Goal: Information Seeking & Learning: Find specific fact

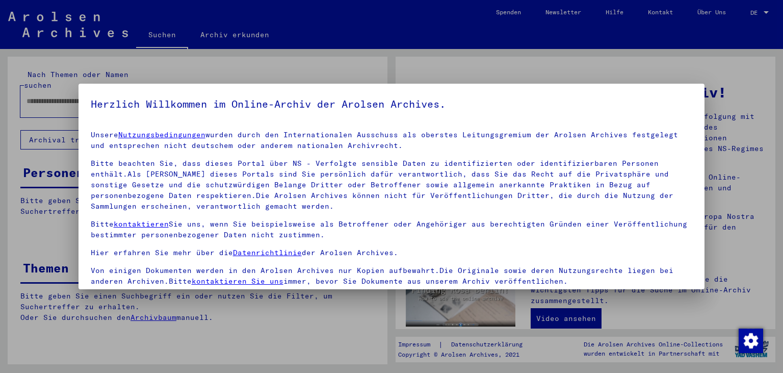
scroll to position [88, 0]
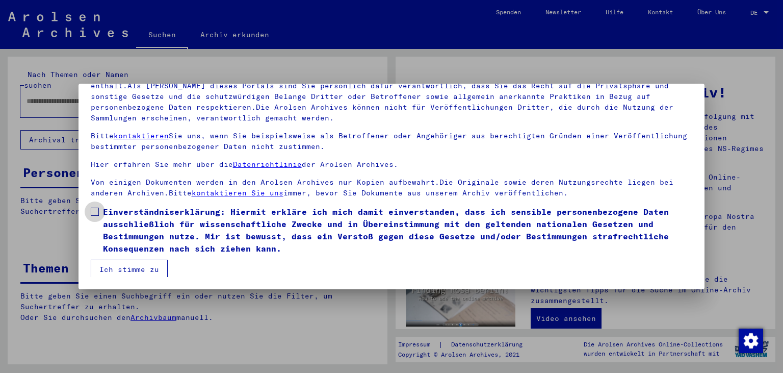
click at [91, 210] on span at bounding box center [95, 212] width 8 height 8
click at [119, 269] on button "Ich stimme zu" at bounding box center [129, 269] width 77 height 19
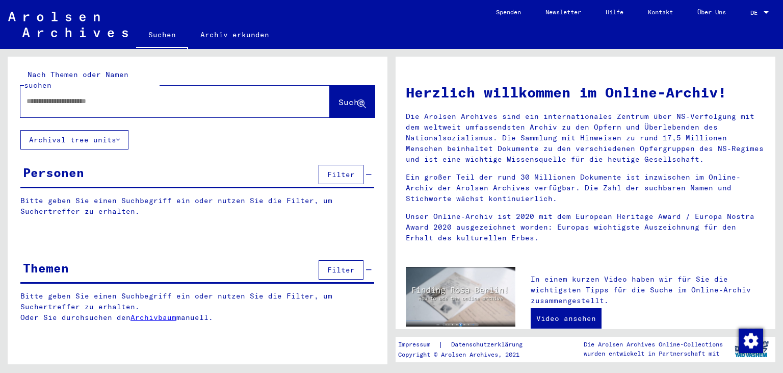
click at [56, 96] on input "text" at bounding box center [163, 101] width 273 height 11
type input "**********"
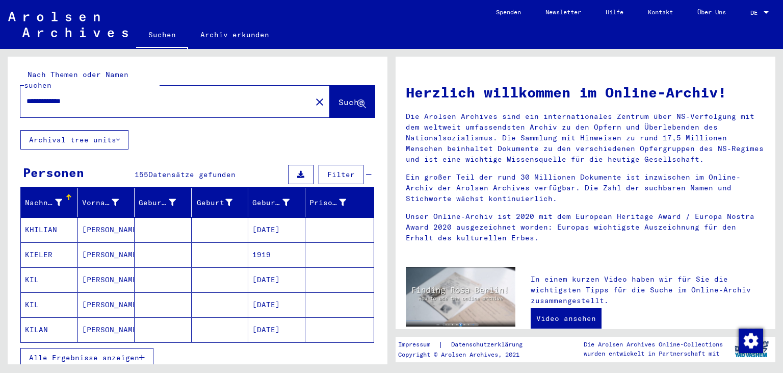
click at [80, 353] on span "Alle Ergebnisse anzeigen" at bounding box center [84, 357] width 110 height 9
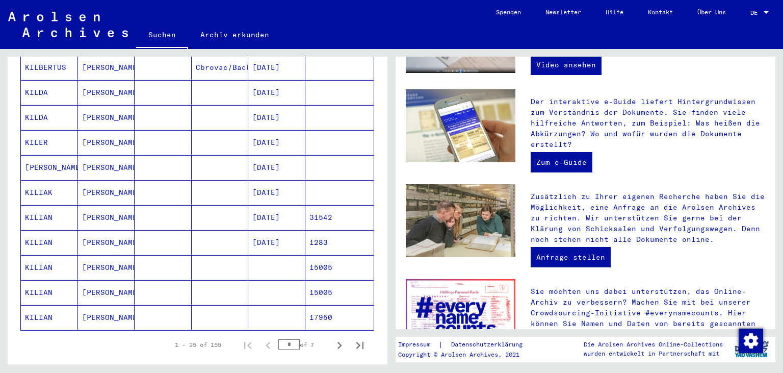
scroll to position [522, 0]
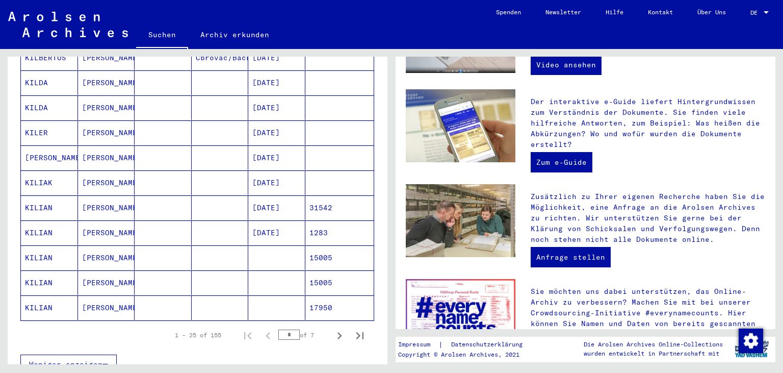
click at [40, 195] on mat-cell "KILIAN" at bounding box center [49, 207] width 57 height 24
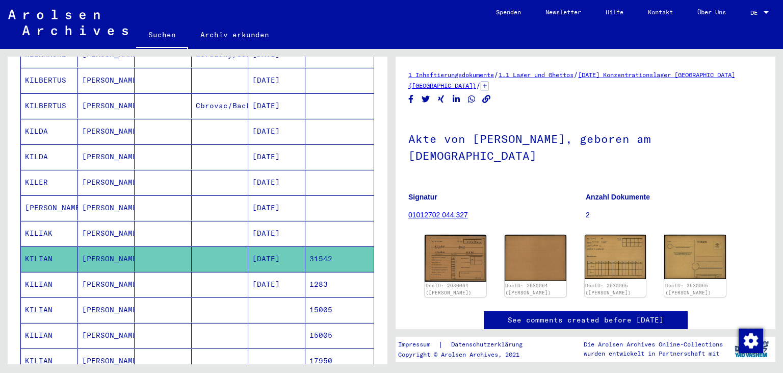
scroll to position [515, 0]
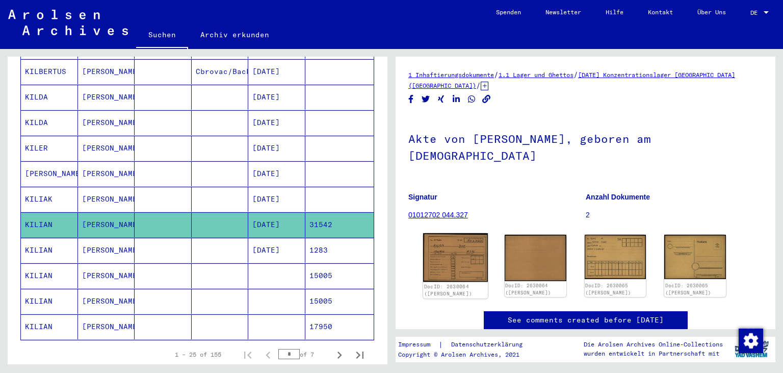
click at [474, 256] on img at bounding box center [455, 257] width 65 height 49
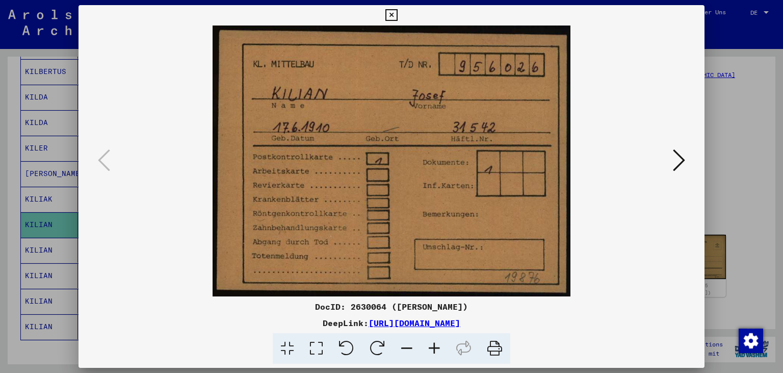
click at [678, 160] on icon at bounding box center [679, 160] width 12 height 24
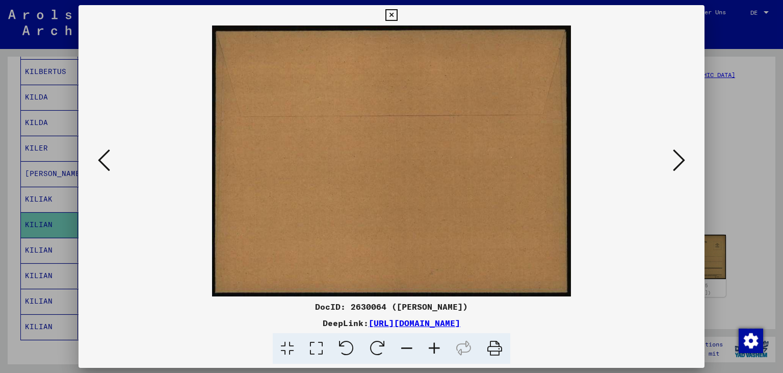
click at [678, 160] on icon at bounding box center [679, 160] width 12 height 24
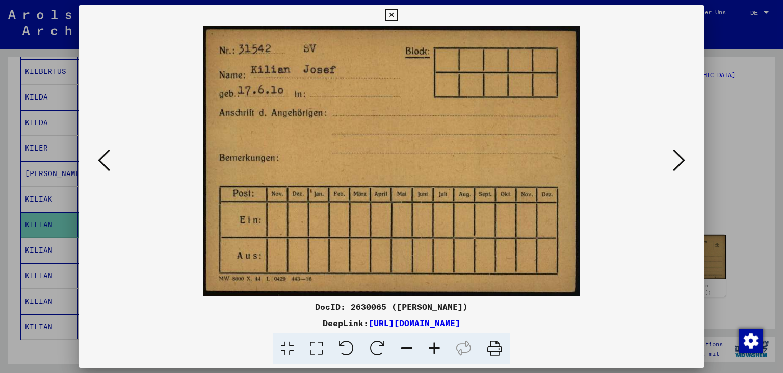
click at [678, 160] on icon at bounding box center [679, 160] width 12 height 24
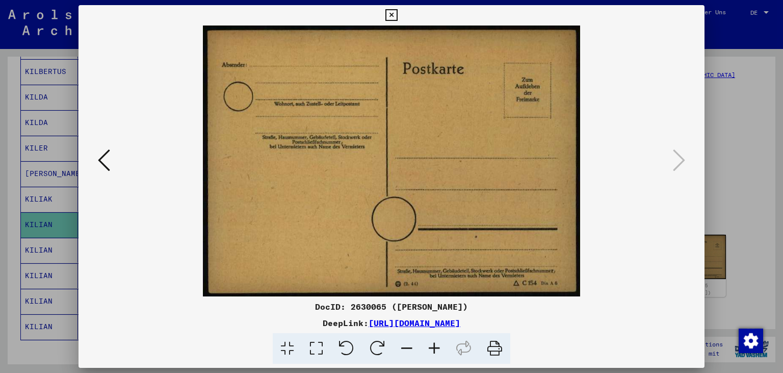
click at [102, 165] on icon at bounding box center [104, 160] width 12 height 24
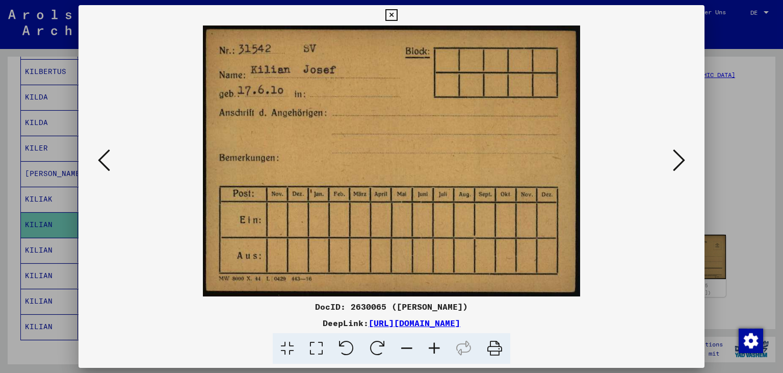
click at [102, 165] on icon at bounding box center [104, 160] width 12 height 24
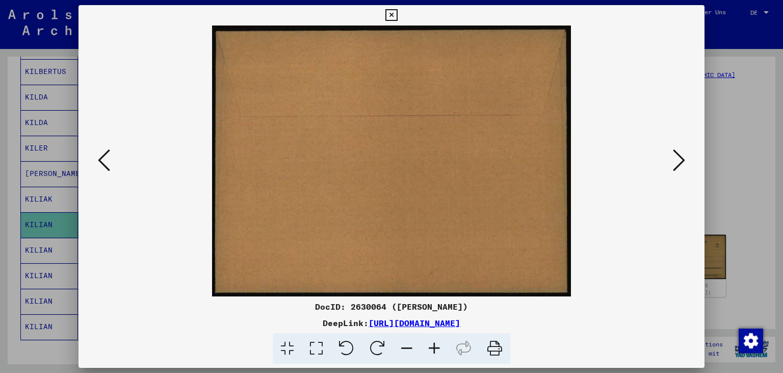
click at [102, 165] on icon at bounding box center [104, 160] width 12 height 24
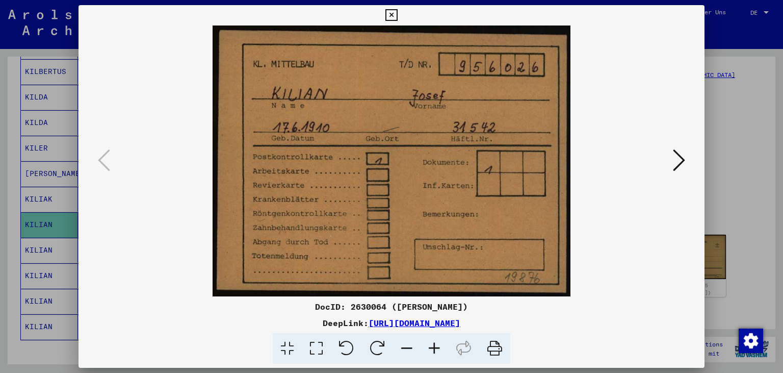
click at [397, 14] on icon at bounding box center [392, 15] width 12 height 12
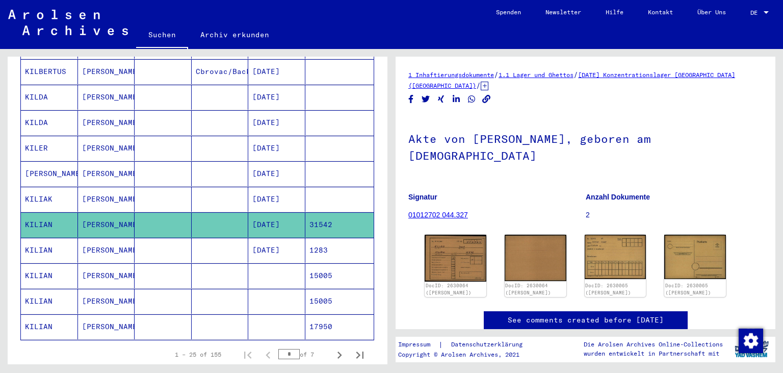
click at [43, 263] on mat-cell "KILIAN" at bounding box center [49, 275] width 57 height 25
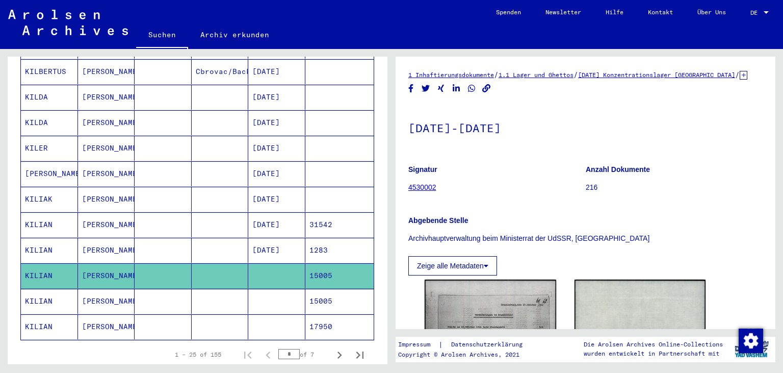
click at [41, 289] on mat-cell "KILIAN" at bounding box center [49, 301] width 57 height 25
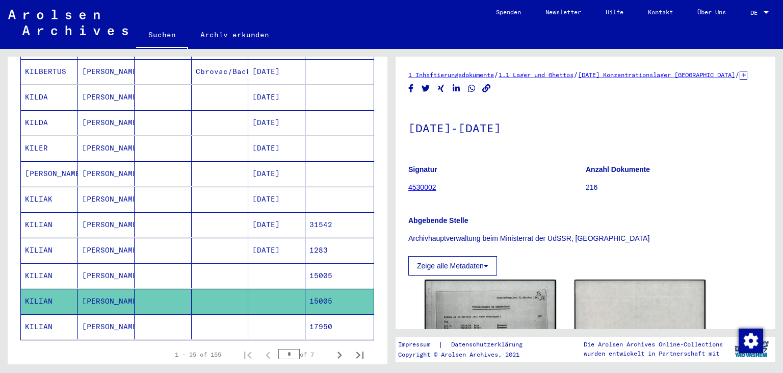
click at [34, 314] on mat-cell "KILIAN" at bounding box center [49, 326] width 57 height 25
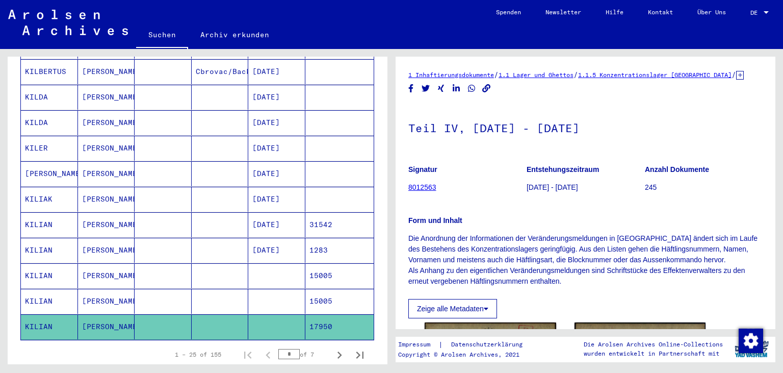
click at [33, 212] on mat-cell "KILIAN" at bounding box center [49, 224] width 57 height 25
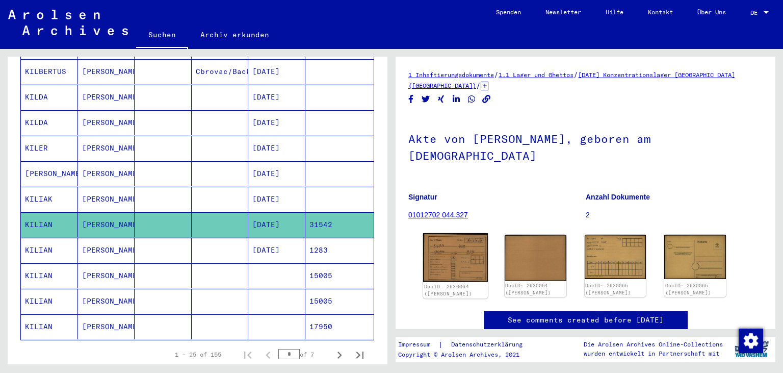
click at [435, 233] on img at bounding box center [455, 257] width 65 height 49
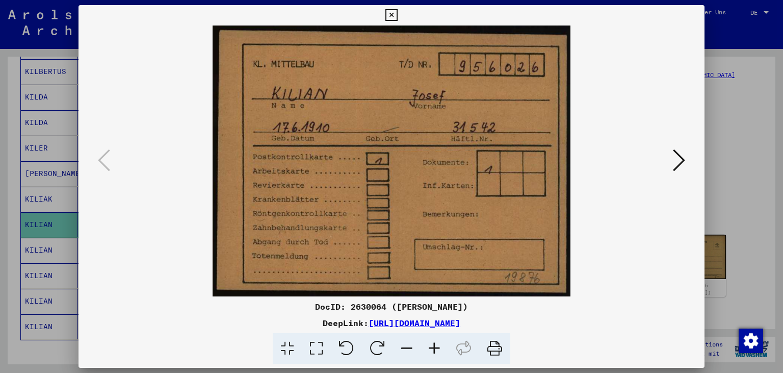
click at [682, 166] on icon at bounding box center [679, 160] width 12 height 24
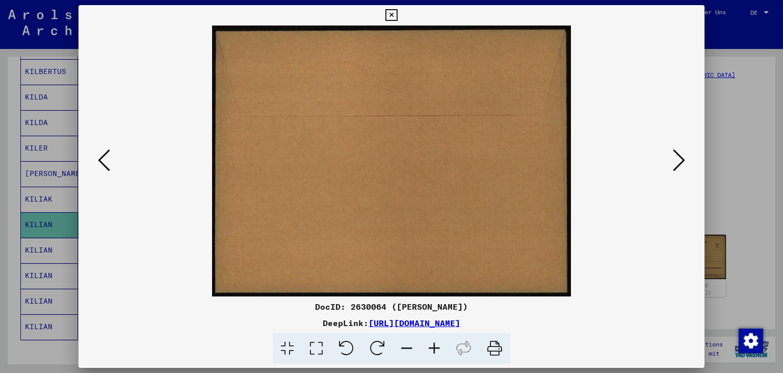
click at [682, 166] on icon at bounding box center [679, 160] width 12 height 24
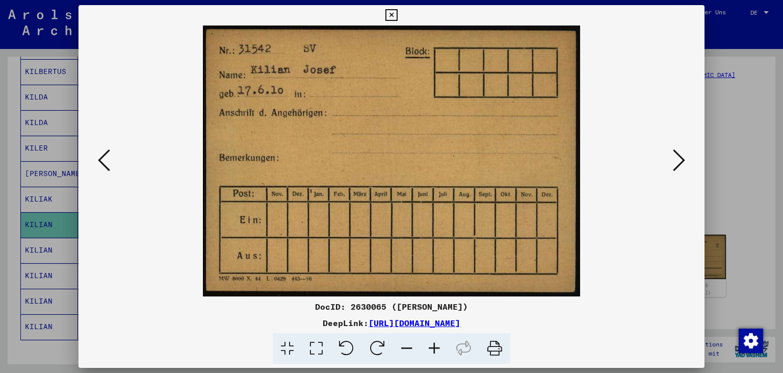
click at [397, 15] on icon at bounding box center [392, 15] width 12 height 12
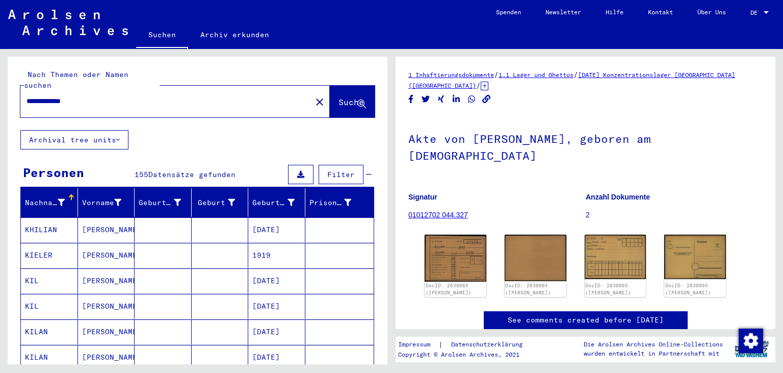
click at [84, 96] on input "**********" at bounding box center [166, 101] width 279 height 11
type input "**********"
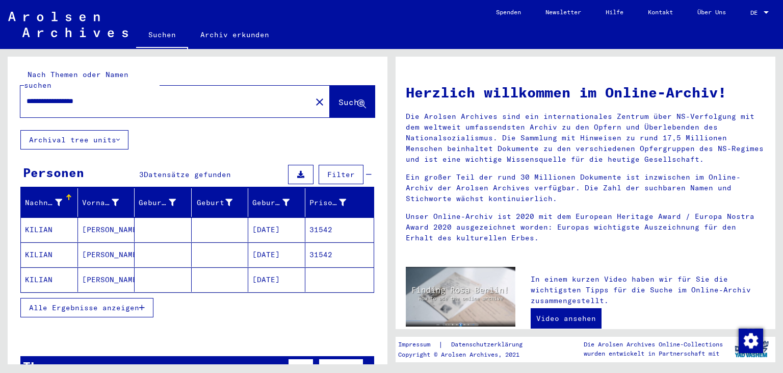
click at [40, 225] on mat-cell "KILIAN" at bounding box center [49, 229] width 57 height 24
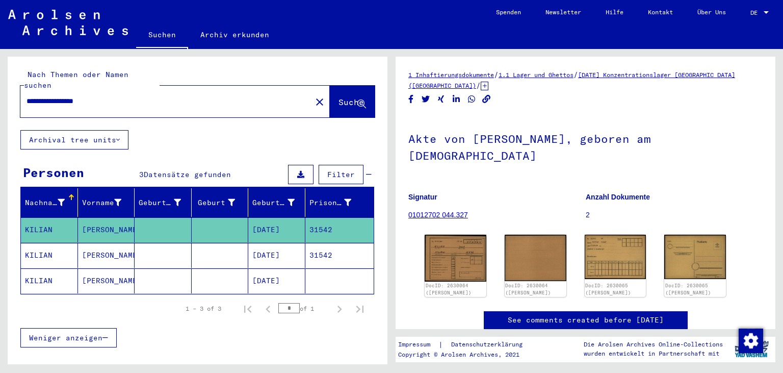
click at [37, 243] on mat-cell "KILIAN" at bounding box center [49, 255] width 57 height 25
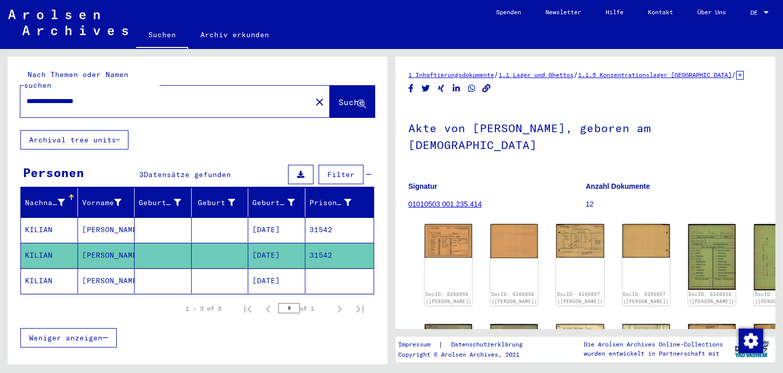
click at [44, 269] on mat-cell "KILIAN" at bounding box center [49, 280] width 57 height 25
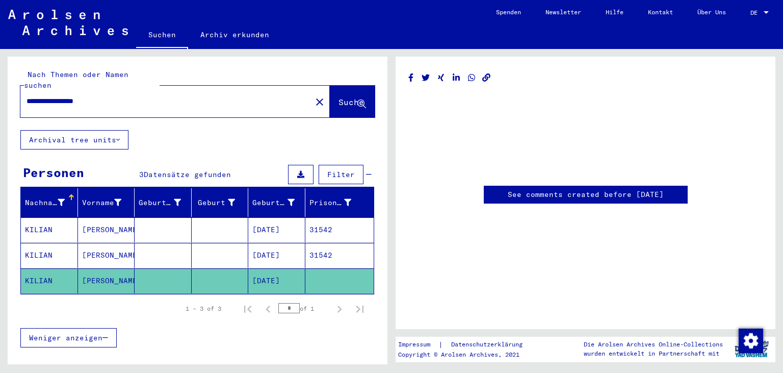
click at [43, 256] on mat-row "[PERSON_NAME] [DATE] 31542" at bounding box center [197, 255] width 353 height 25
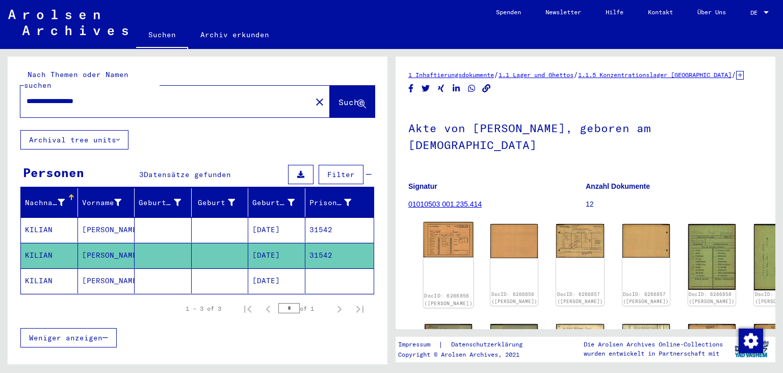
click at [456, 222] on img at bounding box center [449, 239] width 50 height 35
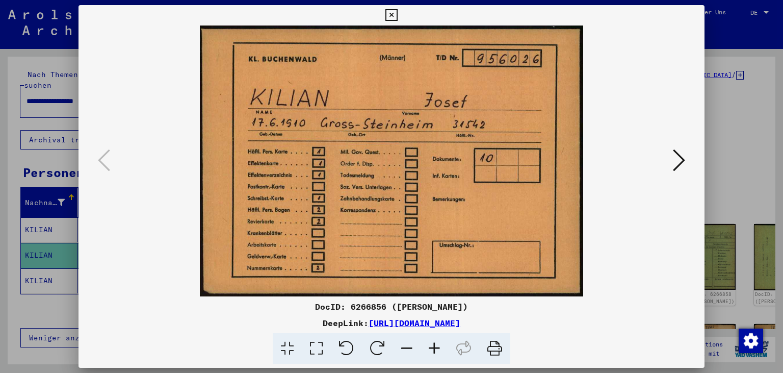
click at [687, 161] on button at bounding box center [679, 160] width 18 height 29
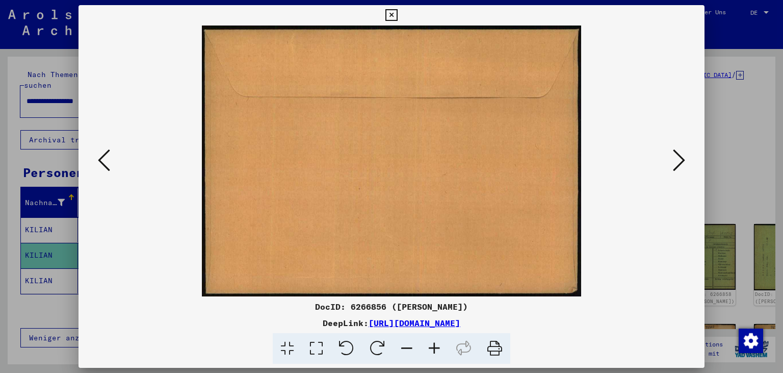
click at [687, 161] on button at bounding box center [679, 160] width 18 height 29
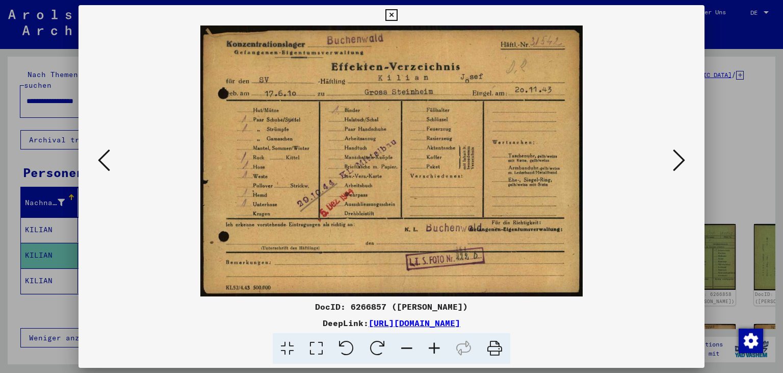
click at [680, 158] on icon at bounding box center [679, 160] width 12 height 24
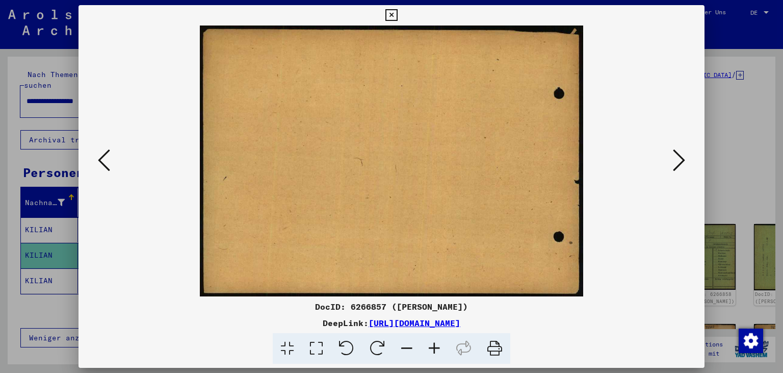
click at [95, 162] on button at bounding box center [104, 160] width 18 height 29
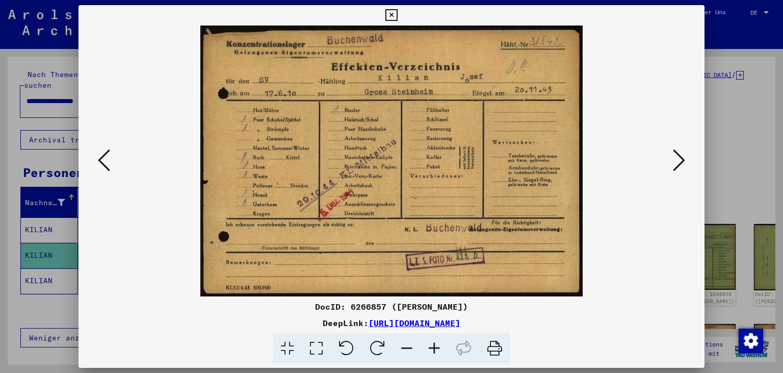
click at [95, 162] on button at bounding box center [104, 160] width 18 height 29
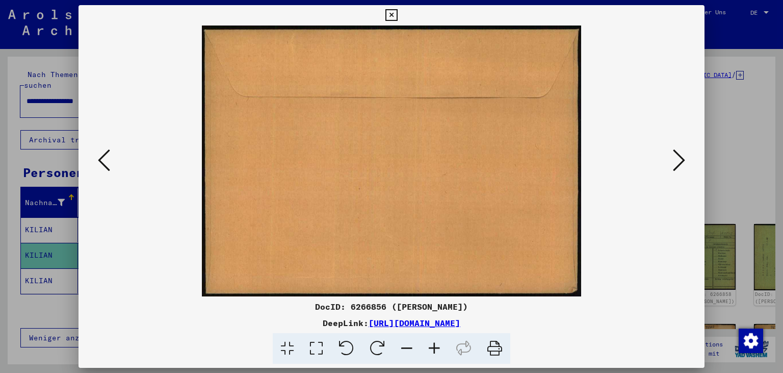
click at [684, 163] on icon at bounding box center [679, 160] width 12 height 24
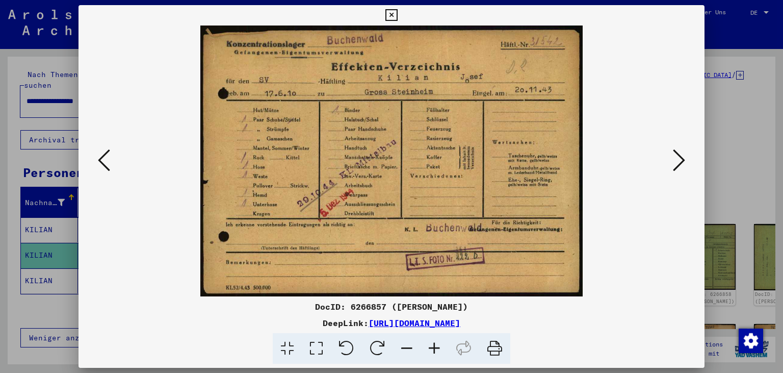
click at [684, 163] on icon at bounding box center [679, 160] width 12 height 24
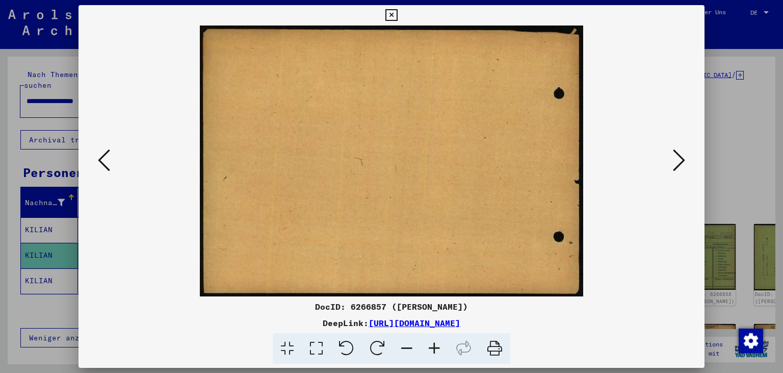
click at [684, 163] on icon at bounding box center [679, 160] width 12 height 24
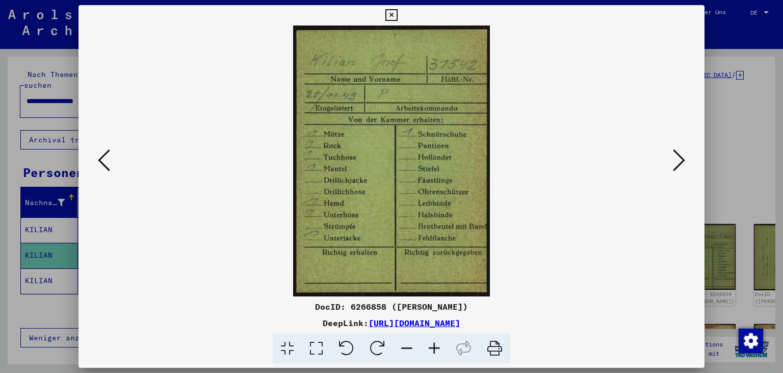
click at [684, 163] on icon at bounding box center [679, 160] width 12 height 24
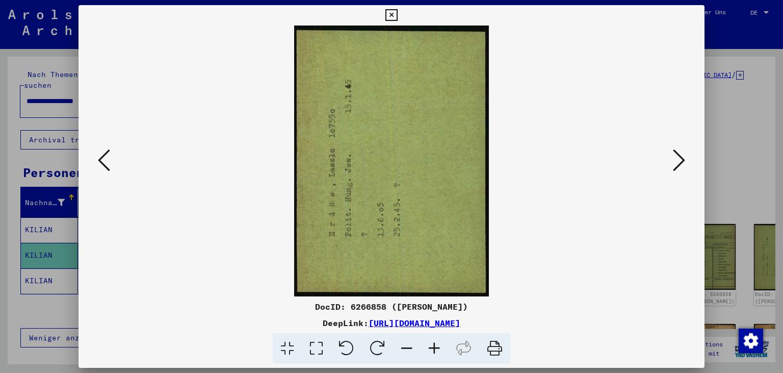
click at [683, 164] on icon at bounding box center [679, 160] width 12 height 24
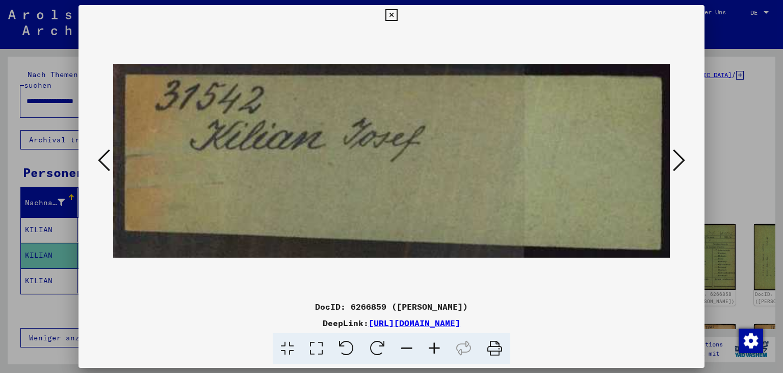
click at [103, 161] on icon at bounding box center [104, 160] width 12 height 24
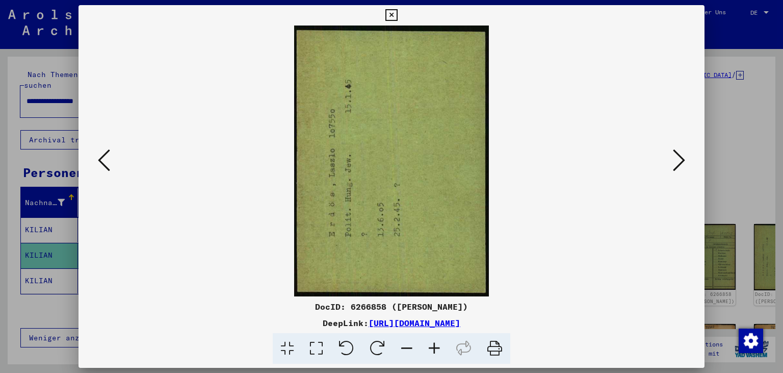
click at [103, 158] on icon at bounding box center [104, 160] width 12 height 24
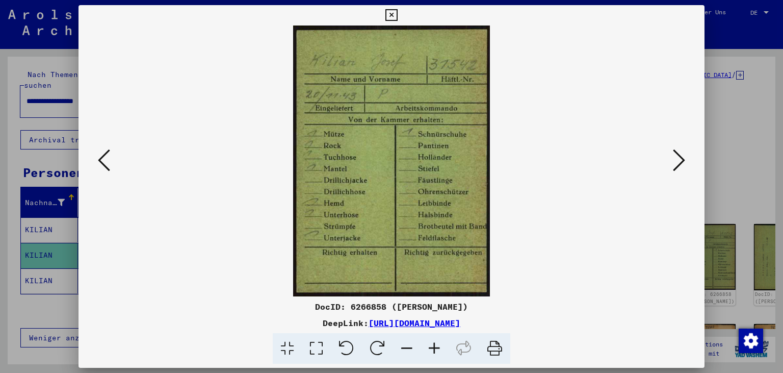
click at [684, 164] on icon at bounding box center [679, 160] width 12 height 24
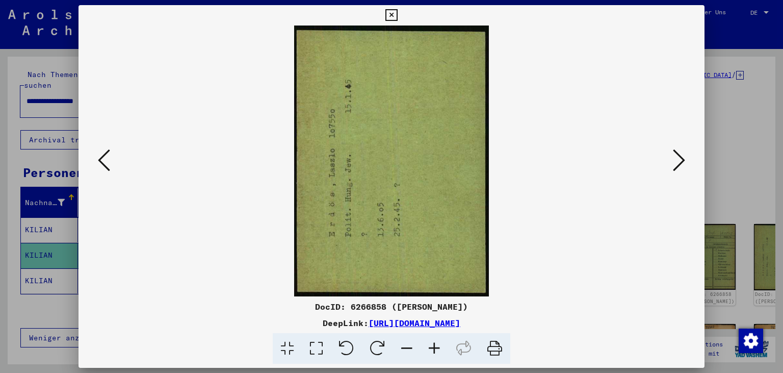
click at [684, 164] on icon at bounding box center [679, 160] width 12 height 24
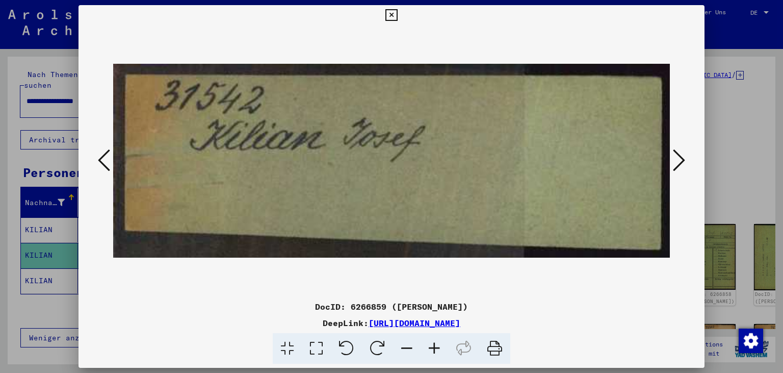
click at [684, 164] on icon at bounding box center [679, 160] width 12 height 24
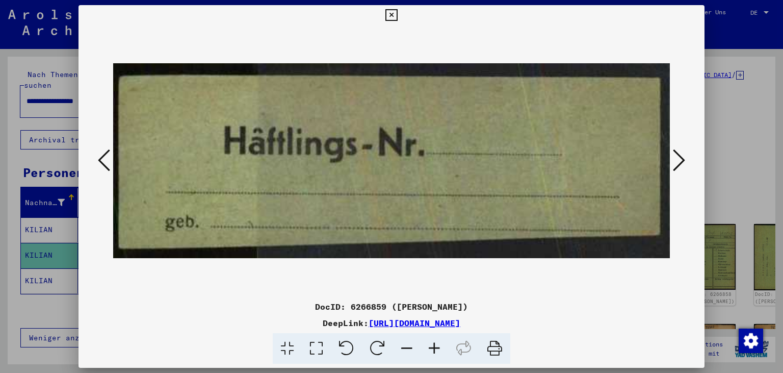
click at [684, 164] on icon at bounding box center [679, 160] width 12 height 24
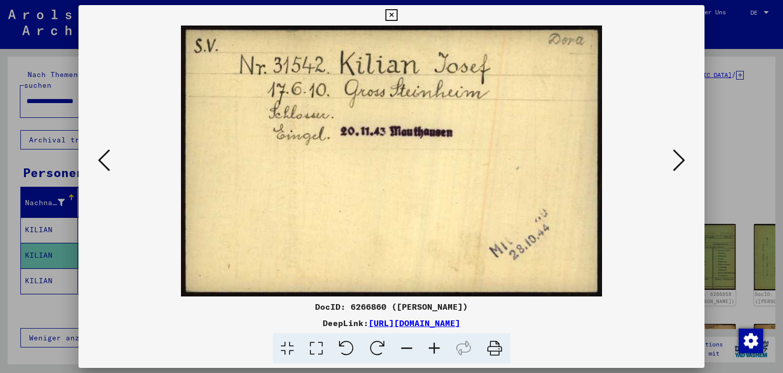
click at [684, 164] on icon at bounding box center [679, 160] width 12 height 24
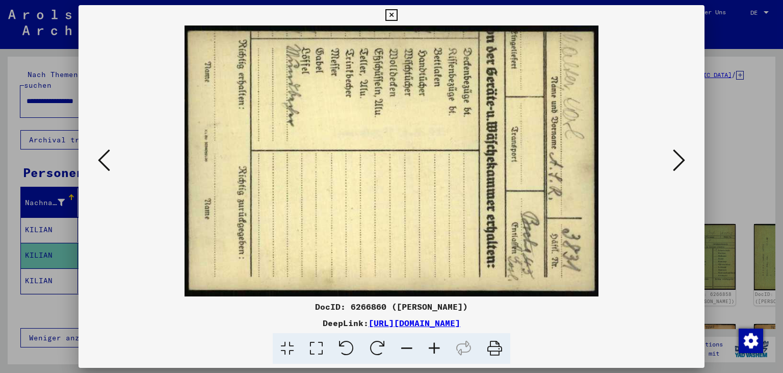
click at [684, 164] on icon at bounding box center [679, 160] width 12 height 24
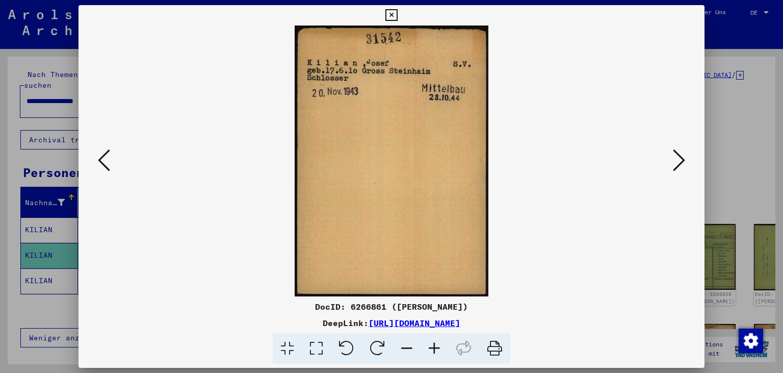
click at [684, 164] on icon at bounding box center [679, 160] width 12 height 24
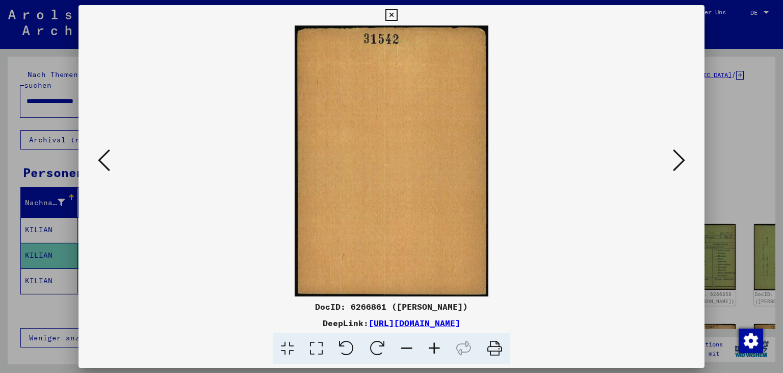
click at [684, 164] on icon at bounding box center [679, 160] width 12 height 24
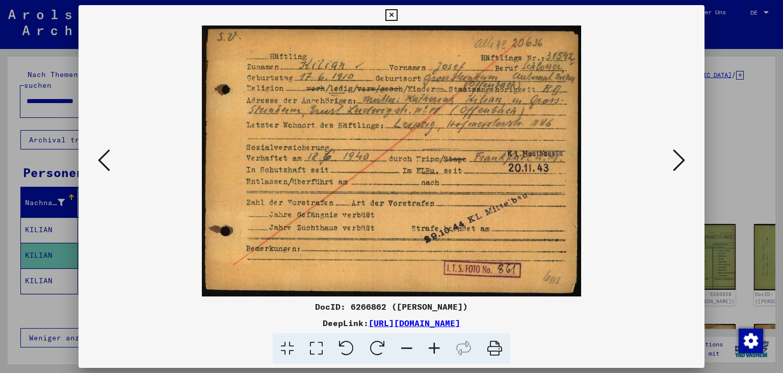
click at [678, 162] on icon at bounding box center [679, 160] width 12 height 24
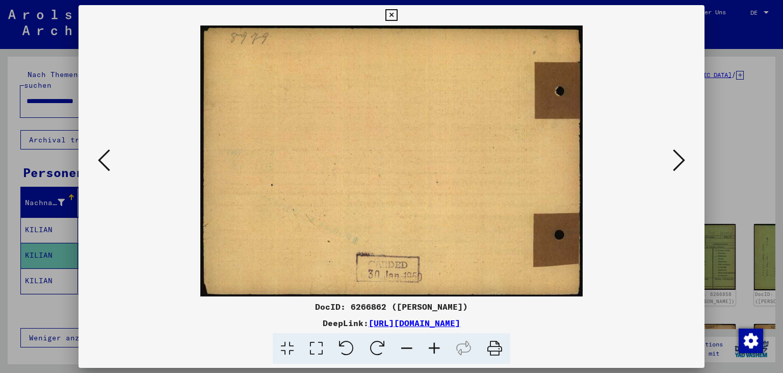
click at [678, 162] on icon at bounding box center [679, 160] width 12 height 24
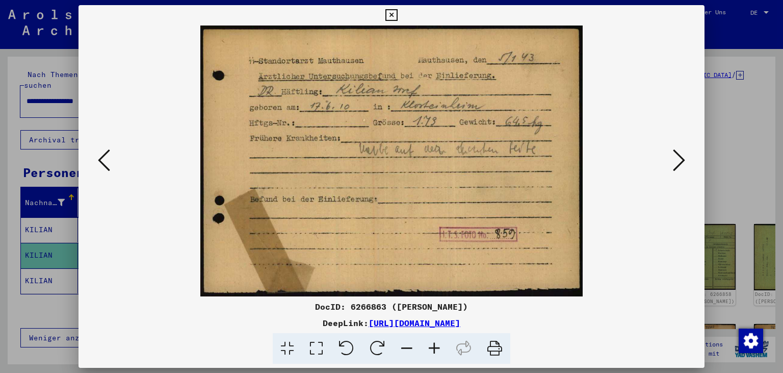
click at [677, 162] on icon at bounding box center [679, 160] width 12 height 24
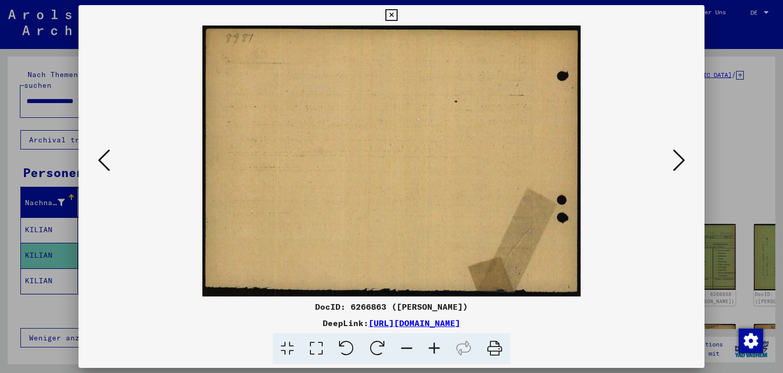
click at [677, 162] on icon at bounding box center [679, 160] width 12 height 24
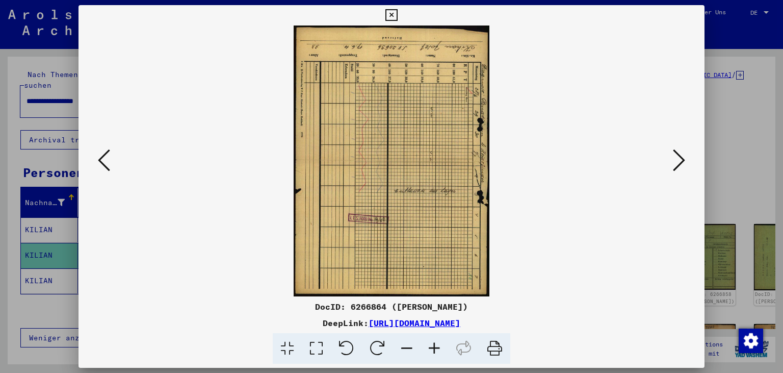
click at [677, 162] on icon at bounding box center [679, 160] width 12 height 24
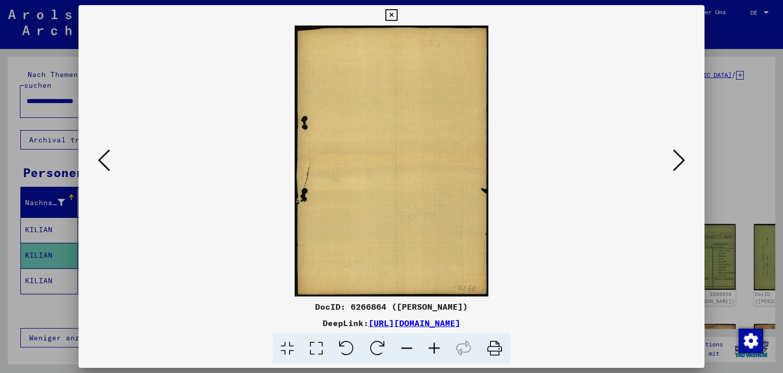
click at [677, 162] on icon at bounding box center [679, 160] width 12 height 24
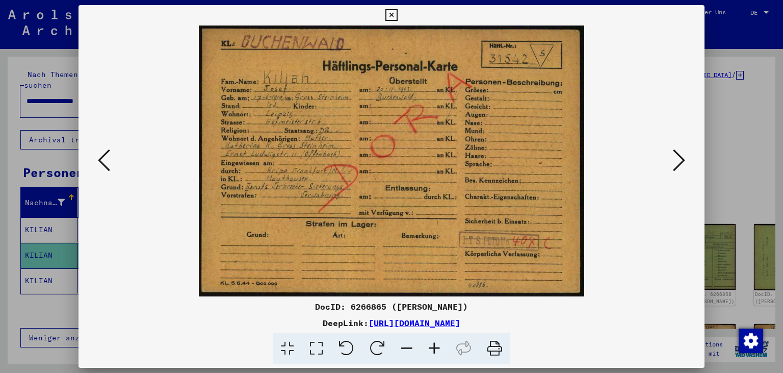
click at [686, 168] on button at bounding box center [679, 160] width 18 height 29
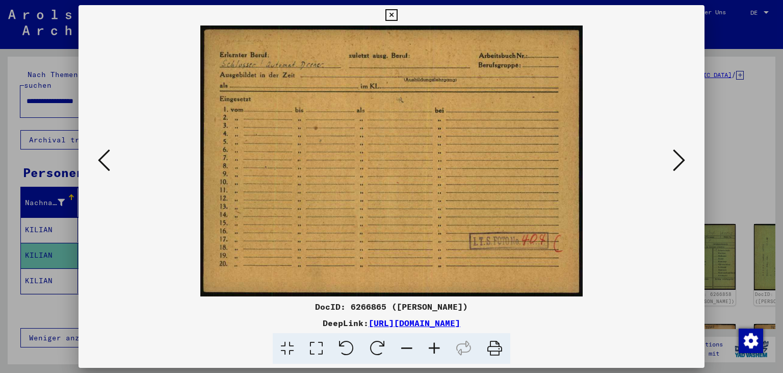
click at [686, 168] on button at bounding box center [679, 160] width 18 height 29
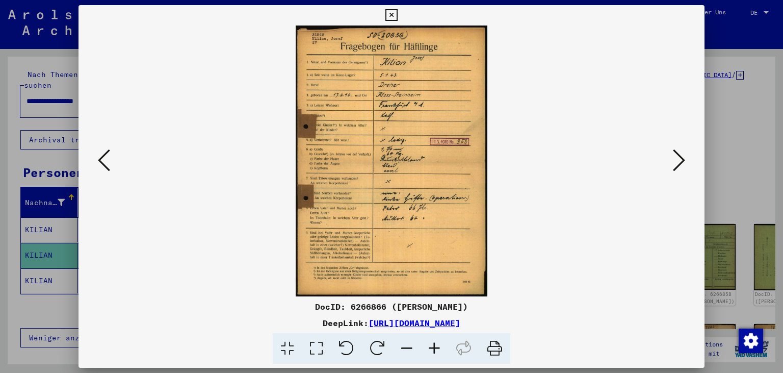
click at [105, 157] on icon at bounding box center [104, 160] width 12 height 24
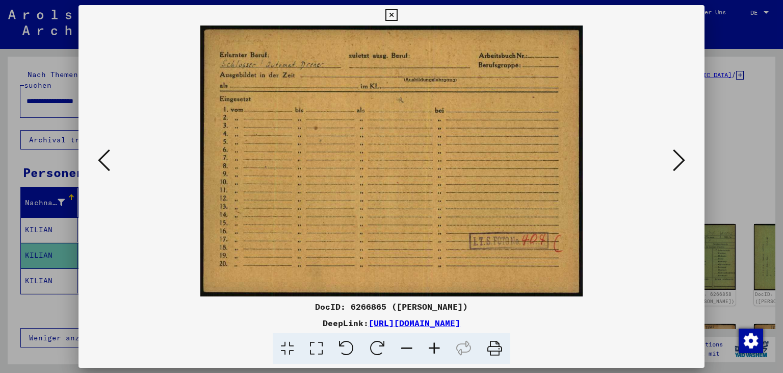
click at [680, 163] on icon at bounding box center [679, 160] width 12 height 24
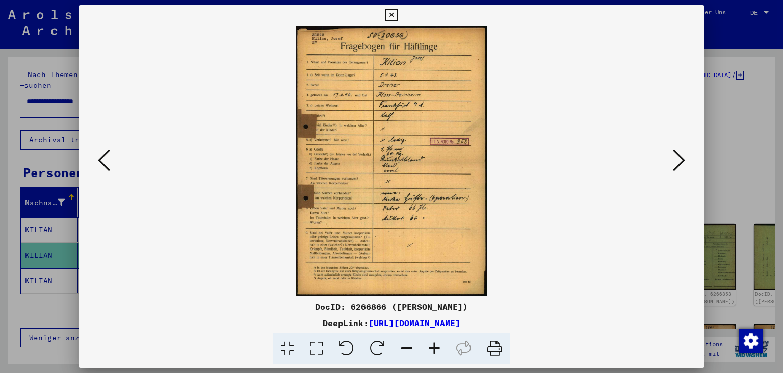
click at [679, 163] on icon at bounding box center [679, 160] width 12 height 24
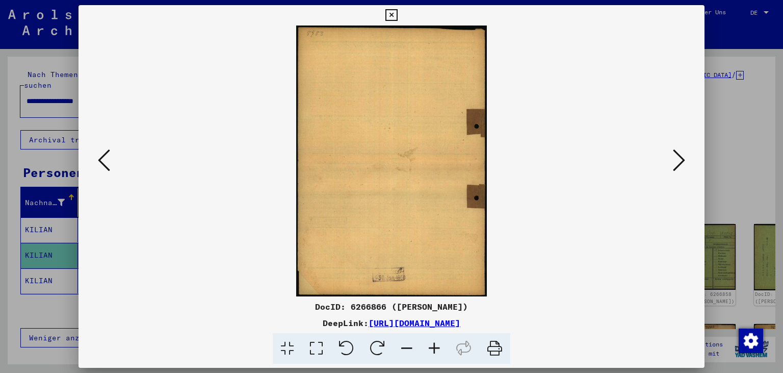
click at [679, 163] on icon at bounding box center [679, 160] width 12 height 24
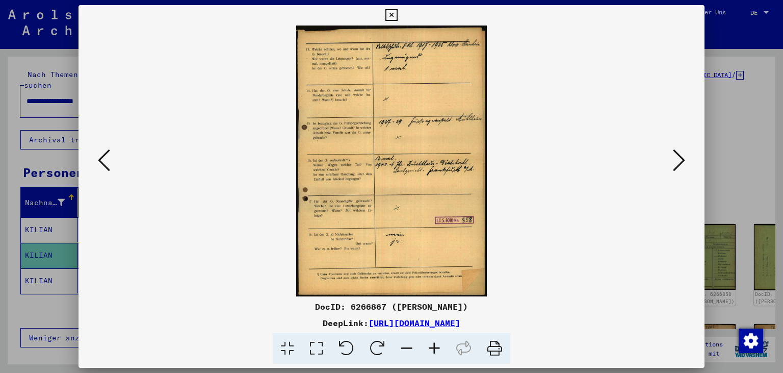
click at [679, 163] on icon at bounding box center [679, 160] width 12 height 24
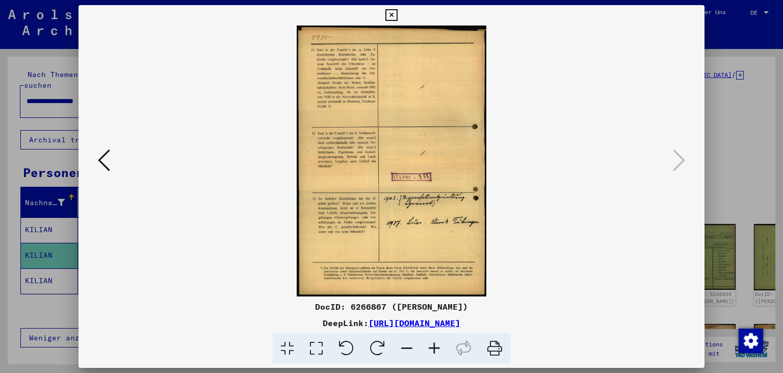
click at [98, 158] on icon at bounding box center [104, 160] width 12 height 24
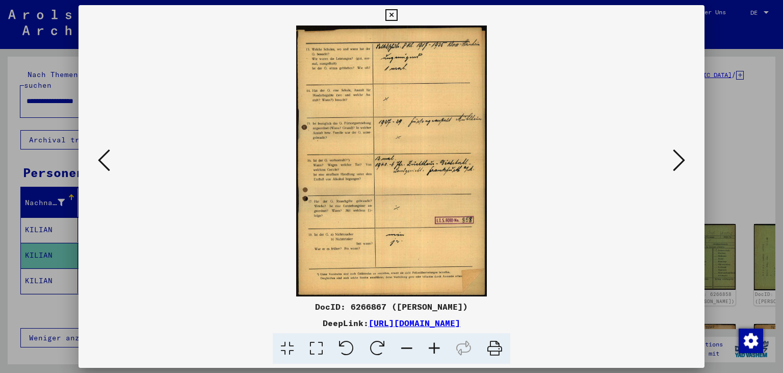
click at [98, 158] on icon at bounding box center [104, 160] width 12 height 24
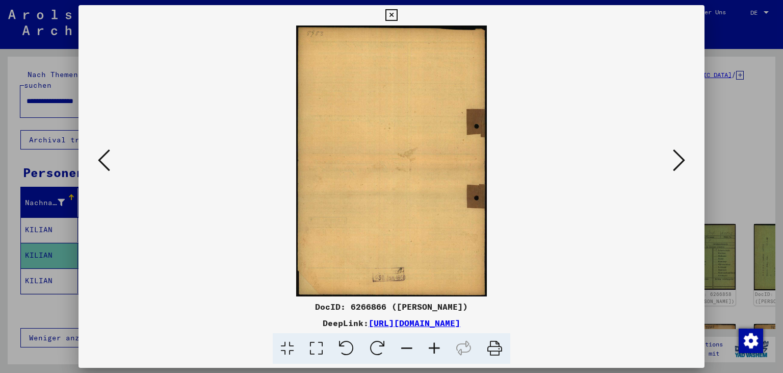
click at [695, 161] on div at bounding box center [392, 160] width 627 height 271
click at [683, 161] on icon at bounding box center [679, 160] width 12 height 24
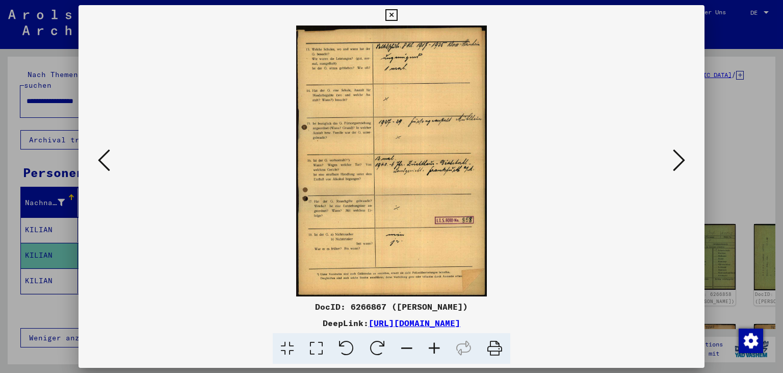
click at [103, 166] on icon at bounding box center [104, 160] width 12 height 24
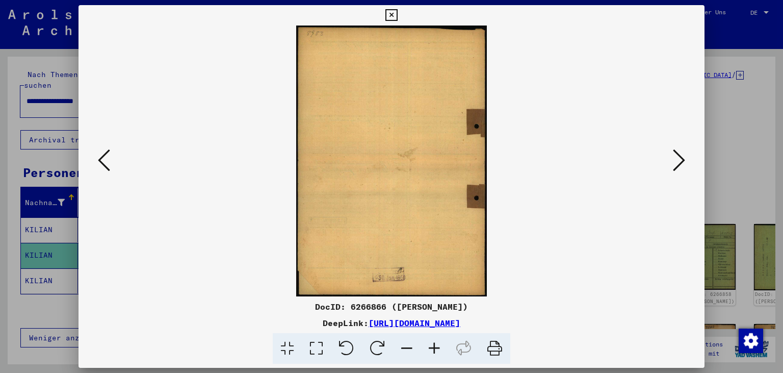
click at [103, 166] on icon at bounding box center [104, 160] width 12 height 24
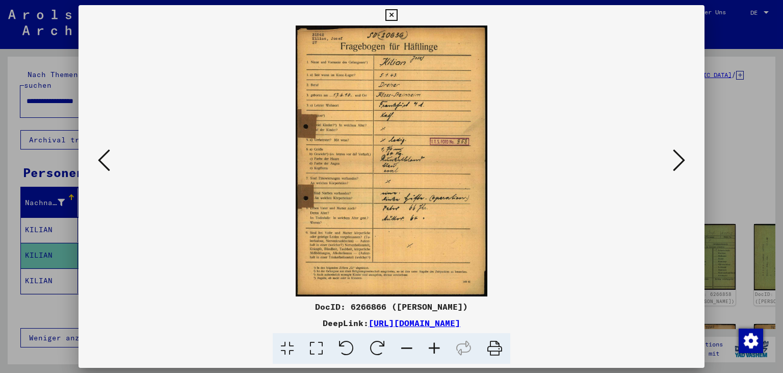
click at [436, 350] on icon at bounding box center [435, 348] width 28 height 31
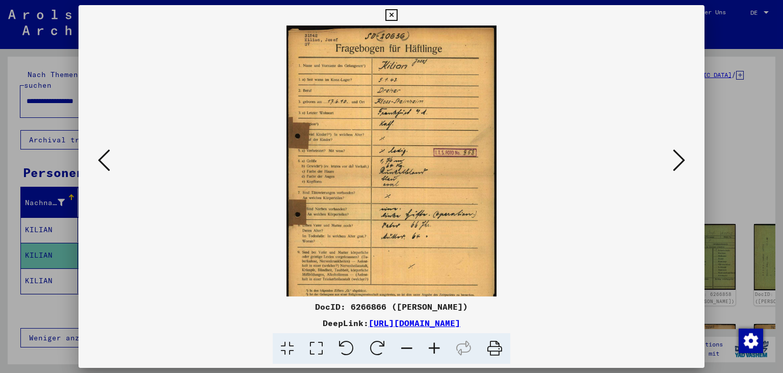
click at [436, 350] on icon at bounding box center [435, 348] width 28 height 31
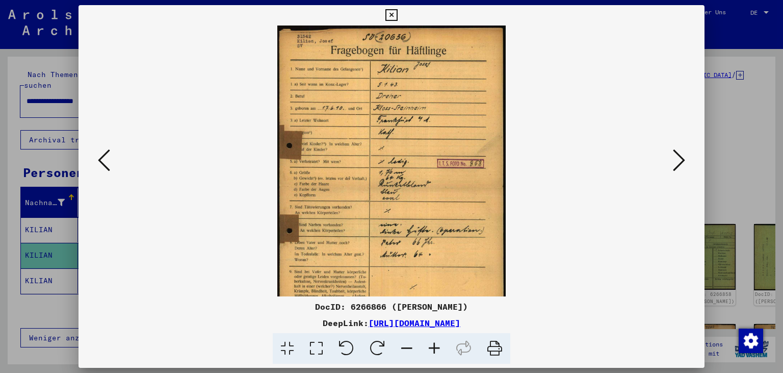
click at [436, 350] on icon at bounding box center [435, 348] width 28 height 31
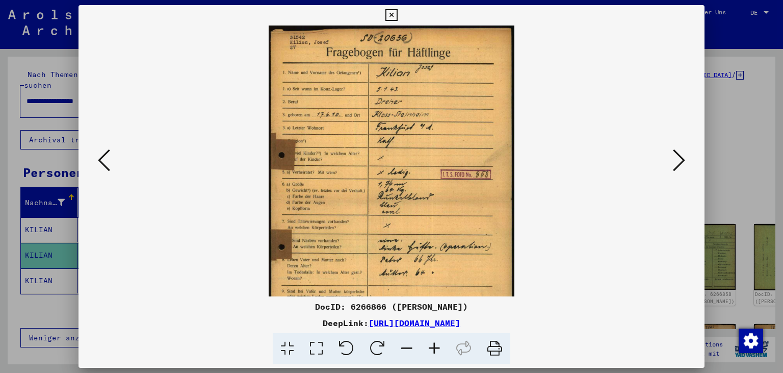
click at [436, 350] on icon at bounding box center [435, 348] width 28 height 31
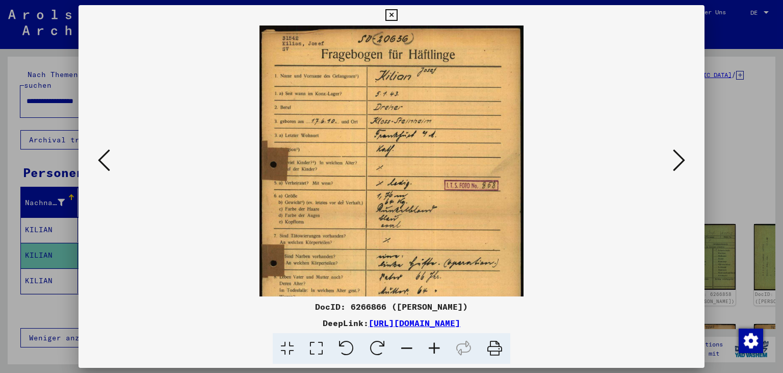
click at [436, 350] on icon at bounding box center [435, 348] width 28 height 31
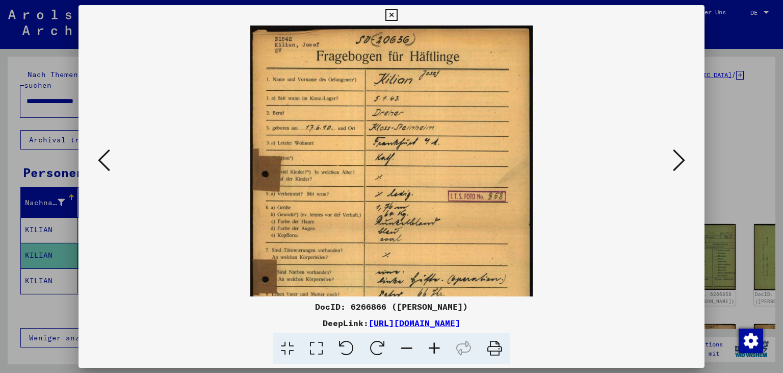
click at [436, 350] on icon at bounding box center [435, 348] width 28 height 31
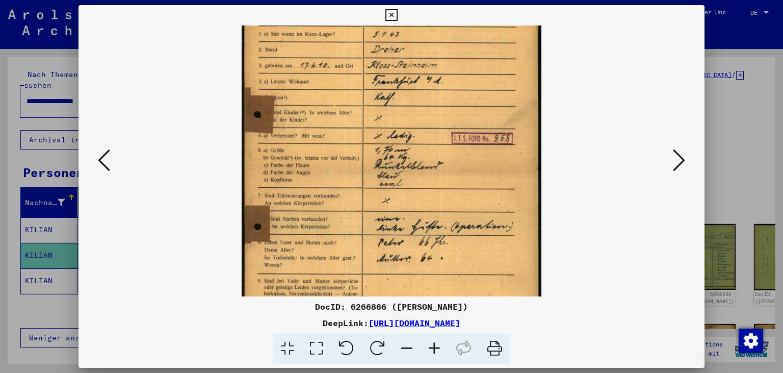
drag, startPoint x: 487, startPoint y: 202, endPoint x: 438, endPoint y: 96, distance: 116.6
click at [438, 98] on img at bounding box center [392, 169] width 300 height 424
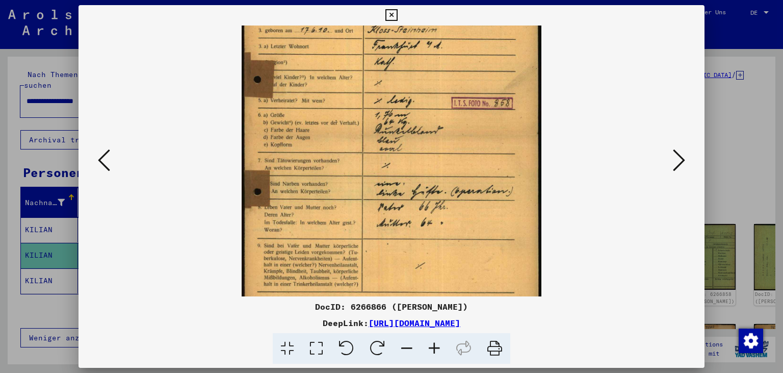
click at [674, 168] on button at bounding box center [679, 160] width 18 height 29
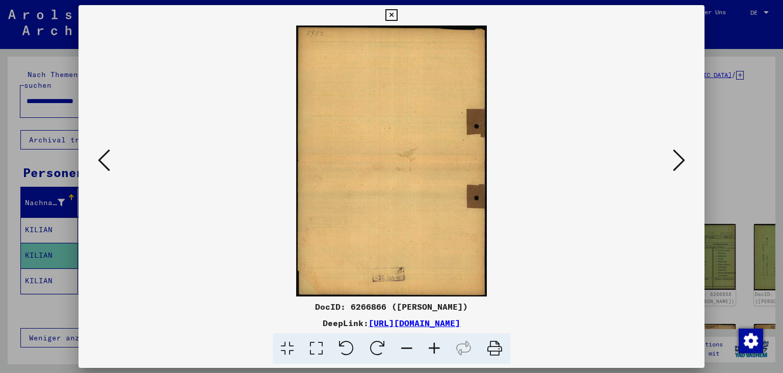
click at [678, 166] on icon at bounding box center [679, 160] width 12 height 24
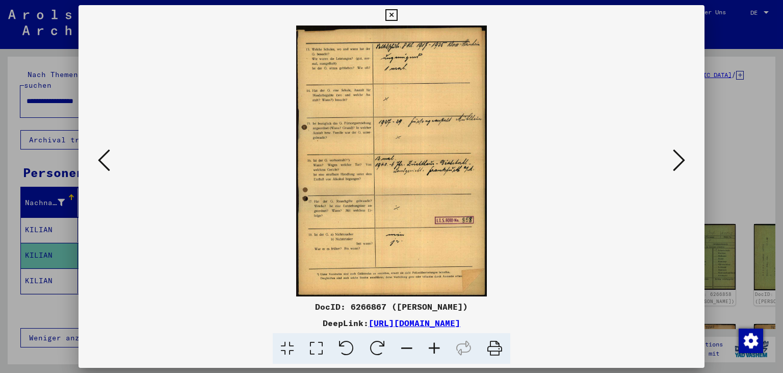
click at [432, 350] on icon at bounding box center [435, 348] width 28 height 31
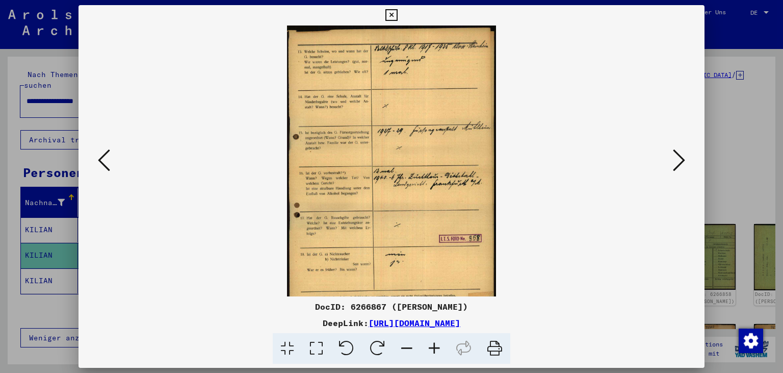
click at [432, 350] on icon at bounding box center [435, 348] width 28 height 31
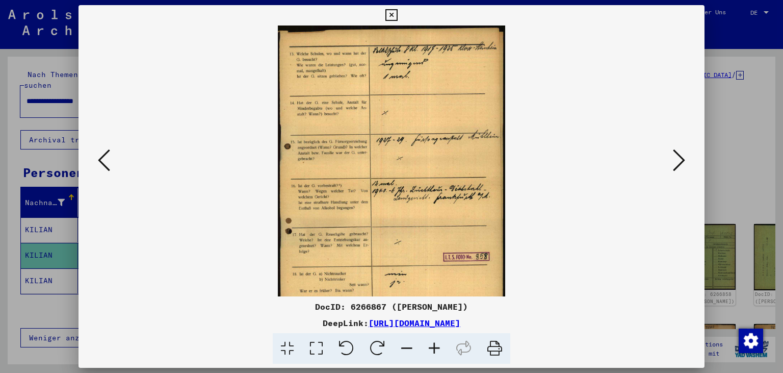
click at [432, 350] on icon at bounding box center [435, 348] width 28 height 31
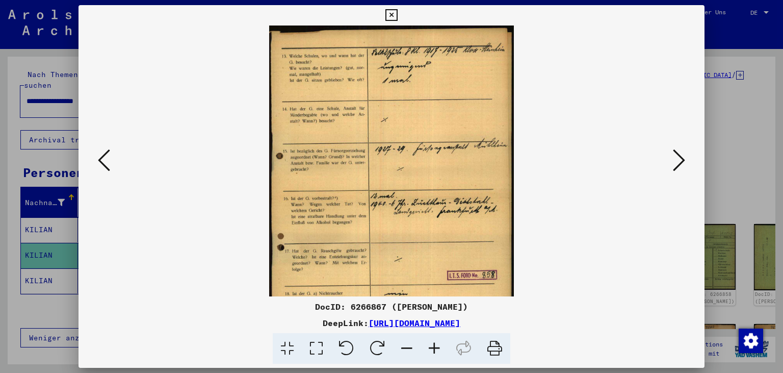
click at [432, 350] on icon at bounding box center [435, 348] width 28 height 31
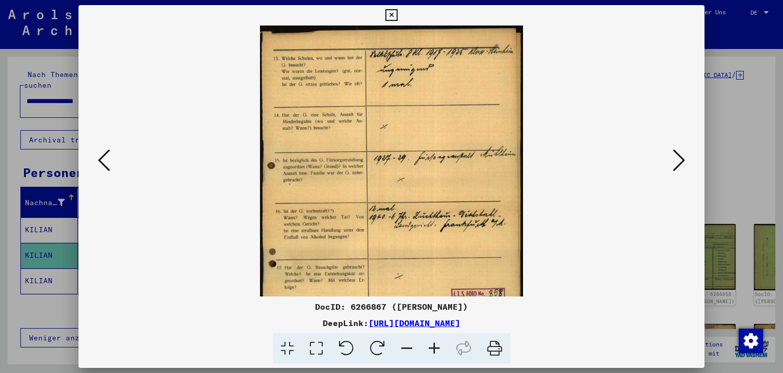
click at [432, 350] on icon at bounding box center [435, 348] width 28 height 31
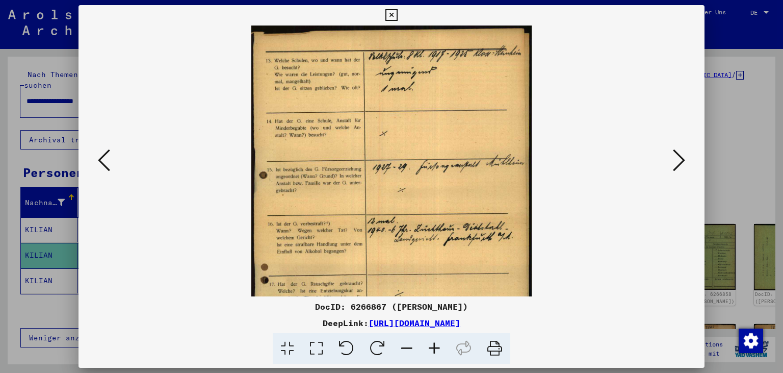
click at [432, 350] on icon at bounding box center [435, 348] width 28 height 31
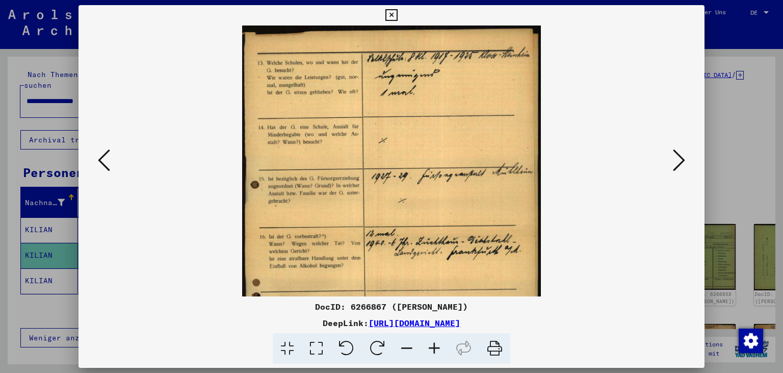
click at [432, 350] on icon at bounding box center [435, 348] width 28 height 31
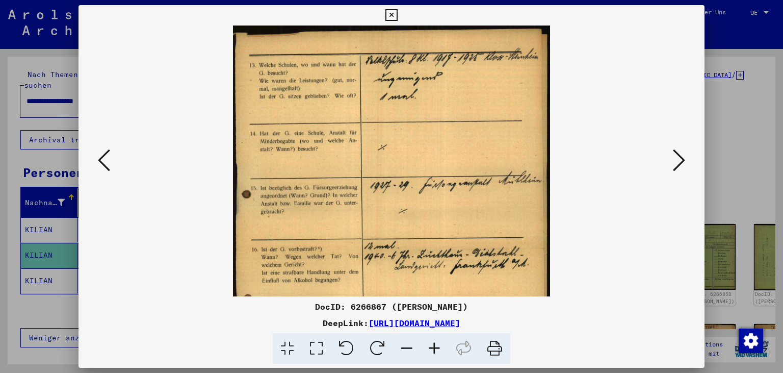
click at [432, 350] on icon at bounding box center [435, 348] width 28 height 31
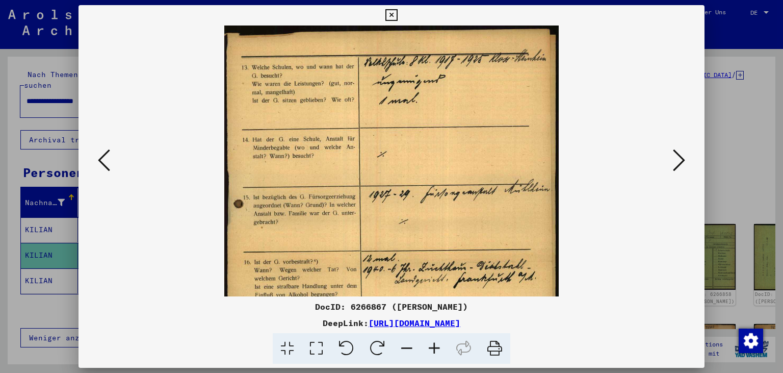
click at [432, 350] on icon at bounding box center [435, 348] width 28 height 31
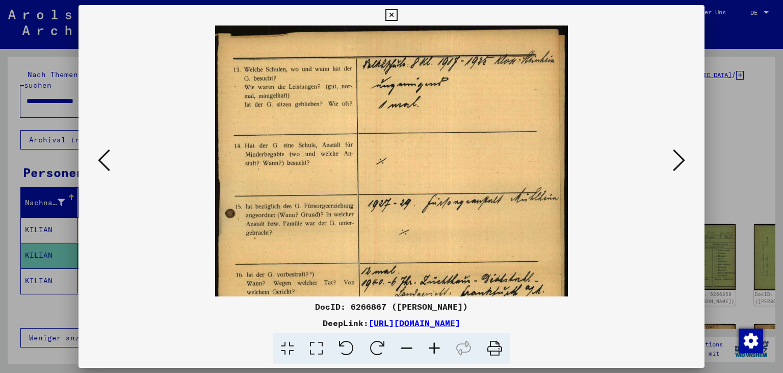
click at [432, 350] on icon at bounding box center [435, 348] width 28 height 31
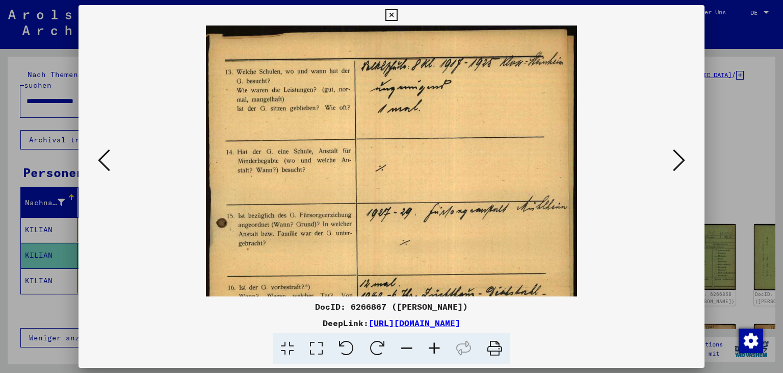
click at [432, 350] on icon at bounding box center [435, 348] width 28 height 31
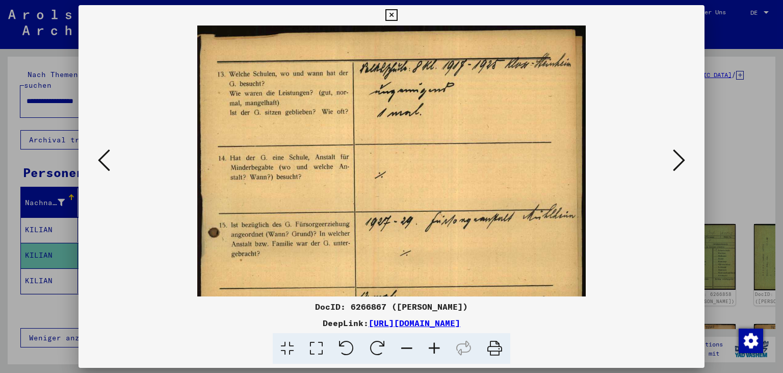
click at [302, 198] on img at bounding box center [391, 300] width 389 height 551
drag, startPoint x: 548, startPoint y: 260, endPoint x: 525, endPoint y: 197, distance: 67.3
click at [525, 197] on img at bounding box center [391, 300] width 389 height 551
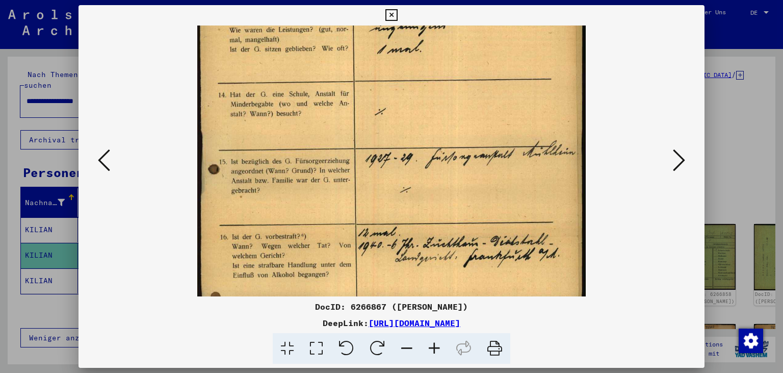
click at [678, 162] on icon at bounding box center [679, 160] width 12 height 24
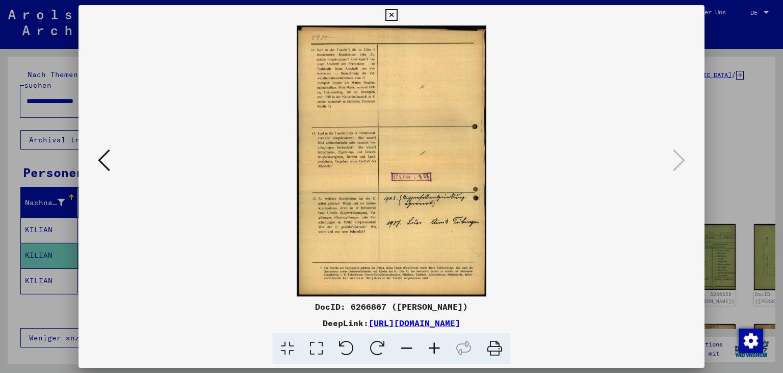
click at [105, 159] on icon at bounding box center [104, 160] width 12 height 24
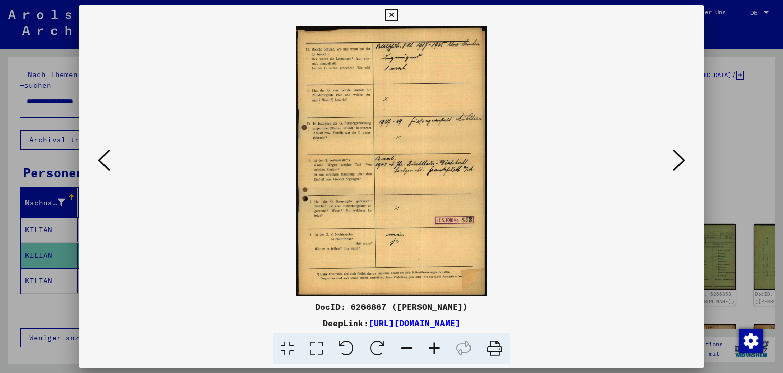
drag, startPoint x: 367, startPoint y: 249, endPoint x: 354, endPoint y: 185, distance: 65.4
click at [354, 185] on img at bounding box center [391, 160] width 191 height 271
click at [679, 166] on icon at bounding box center [679, 160] width 12 height 24
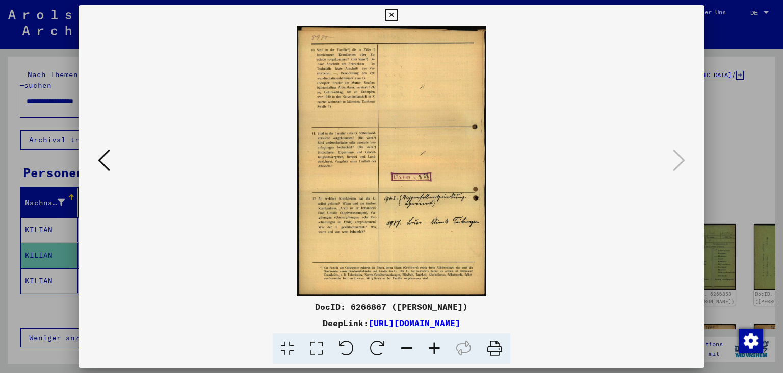
click at [435, 345] on icon at bounding box center [435, 348] width 28 height 31
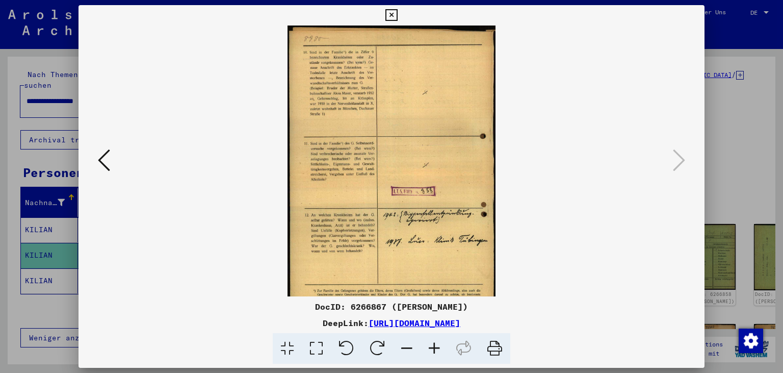
click at [435, 345] on icon at bounding box center [435, 348] width 28 height 31
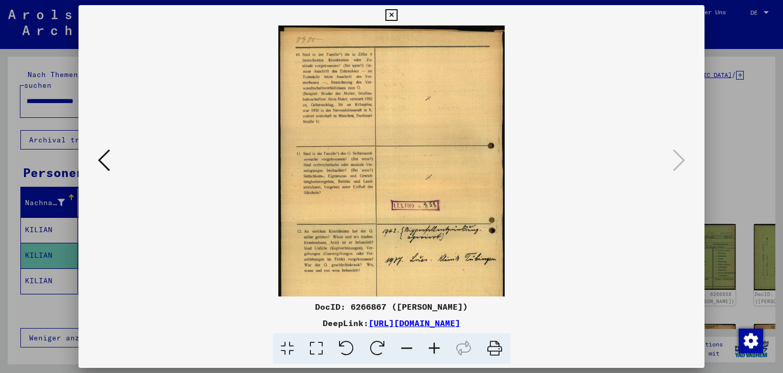
click at [435, 345] on icon at bounding box center [435, 348] width 28 height 31
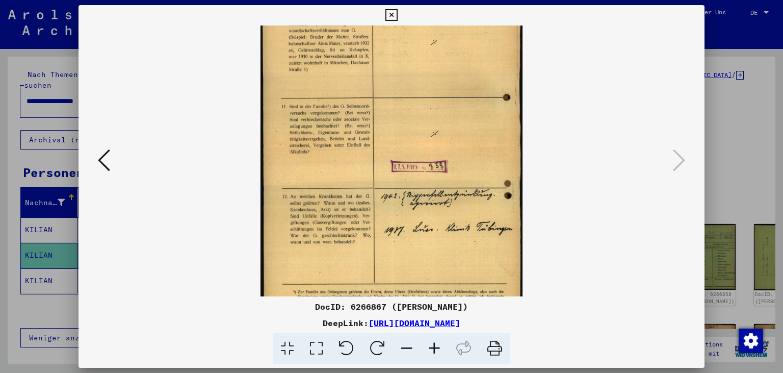
drag, startPoint x: 370, startPoint y: 250, endPoint x: 348, endPoint y: 169, distance: 84.1
click at [348, 169] on img at bounding box center [392, 144] width 262 height 373
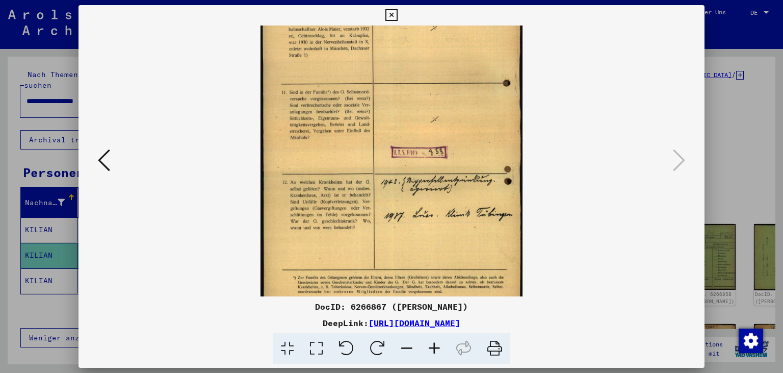
click at [433, 347] on icon at bounding box center [435, 348] width 28 height 31
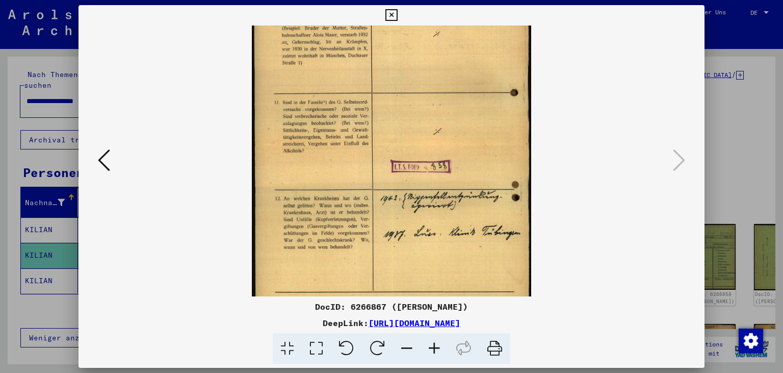
click at [433, 347] on icon at bounding box center [435, 348] width 28 height 31
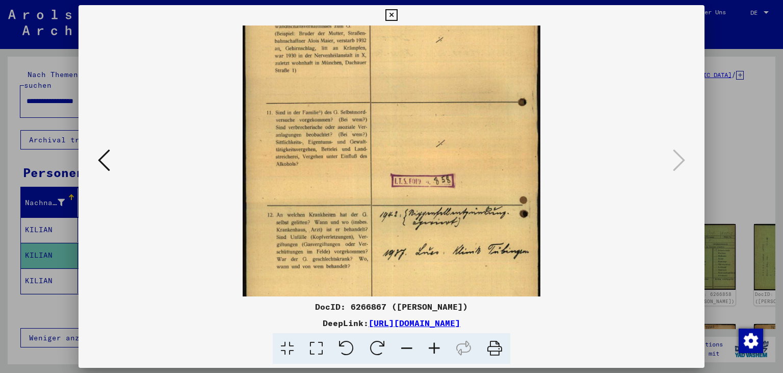
click at [433, 347] on icon at bounding box center [435, 348] width 28 height 31
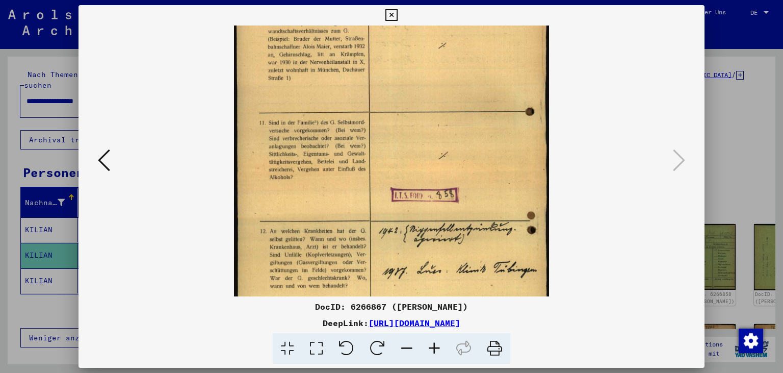
click at [433, 347] on icon at bounding box center [435, 348] width 28 height 31
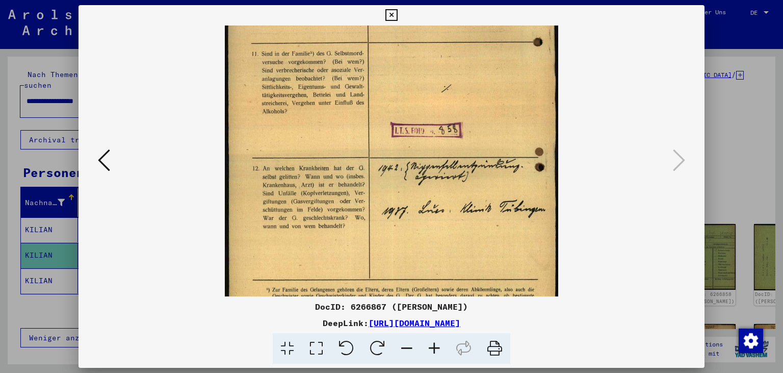
drag, startPoint x: 393, startPoint y: 222, endPoint x: 368, endPoint y: 148, distance: 78.4
click at [368, 148] on img at bounding box center [391, 102] width 333 height 475
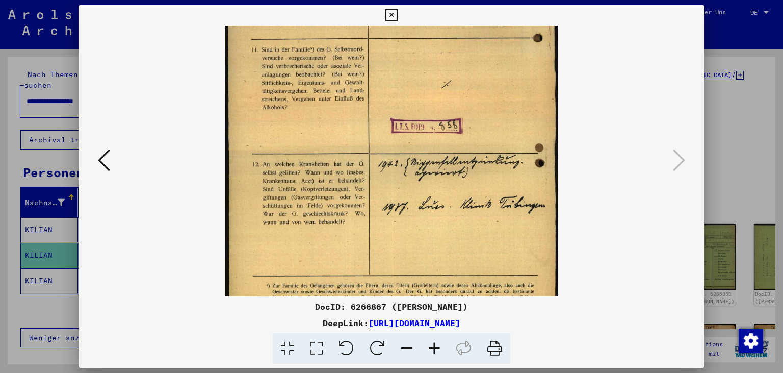
click at [406, 347] on icon at bounding box center [407, 348] width 28 height 31
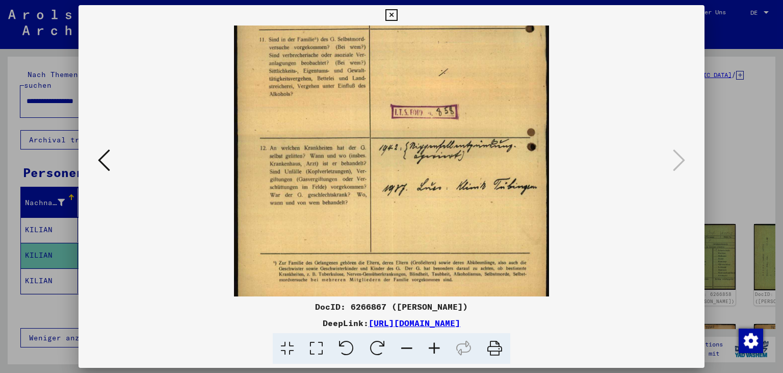
click at [406, 348] on icon at bounding box center [407, 348] width 28 height 31
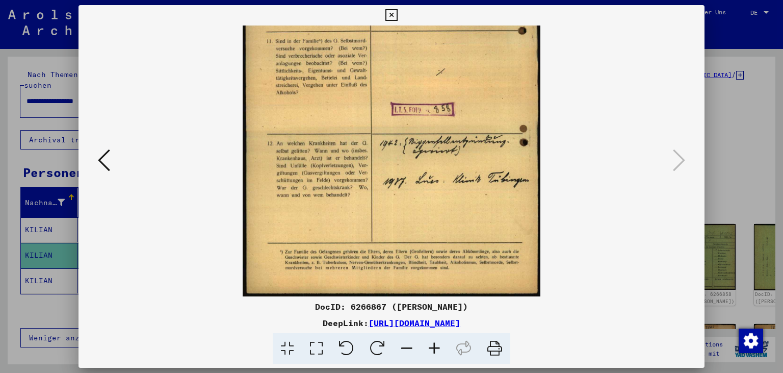
click at [406, 348] on icon at bounding box center [407, 348] width 28 height 31
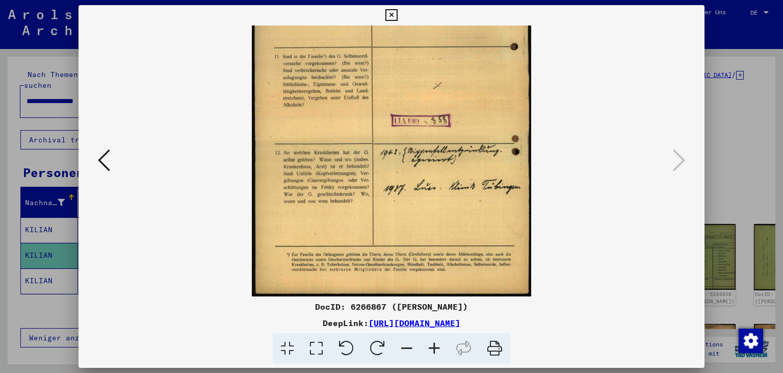
scroll to position [127, 0]
click at [397, 17] on icon at bounding box center [392, 15] width 12 height 12
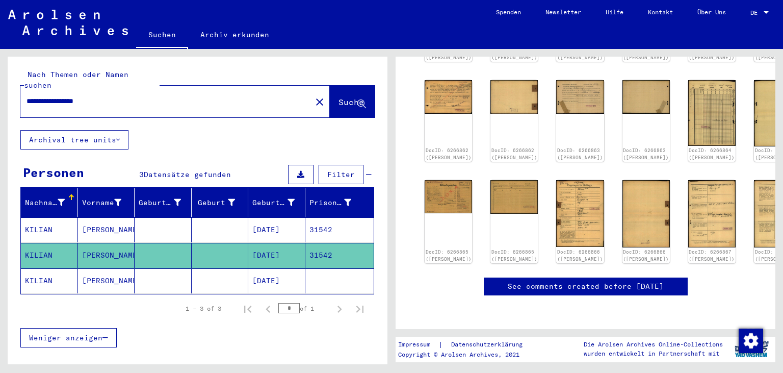
scroll to position [253, 0]
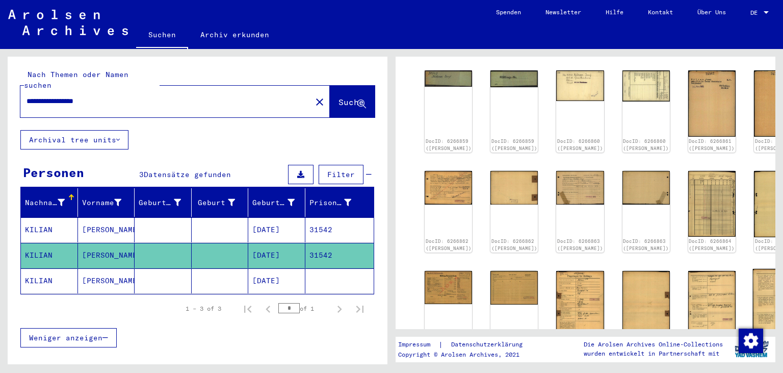
click at [753, 275] on img at bounding box center [778, 304] width 50 height 71
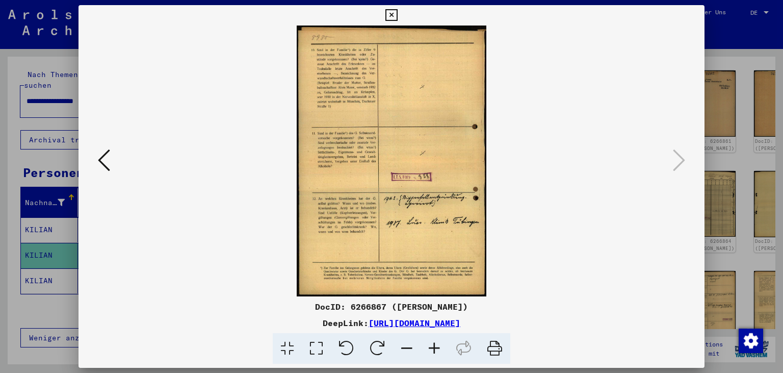
click at [397, 13] on icon at bounding box center [392, 15] width 12 height 12
